Goal: Information Seeking & Learning: Learn about a topic

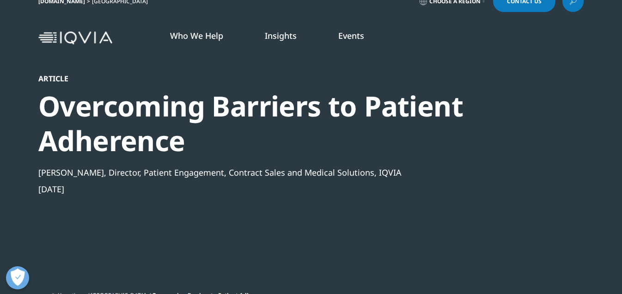
scroll to position [15, 0]
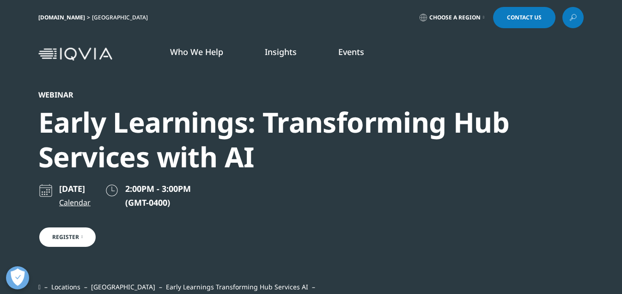
scroll to position [212, 545]
